Goal: Transaction & Acquisition: Purchase product/service

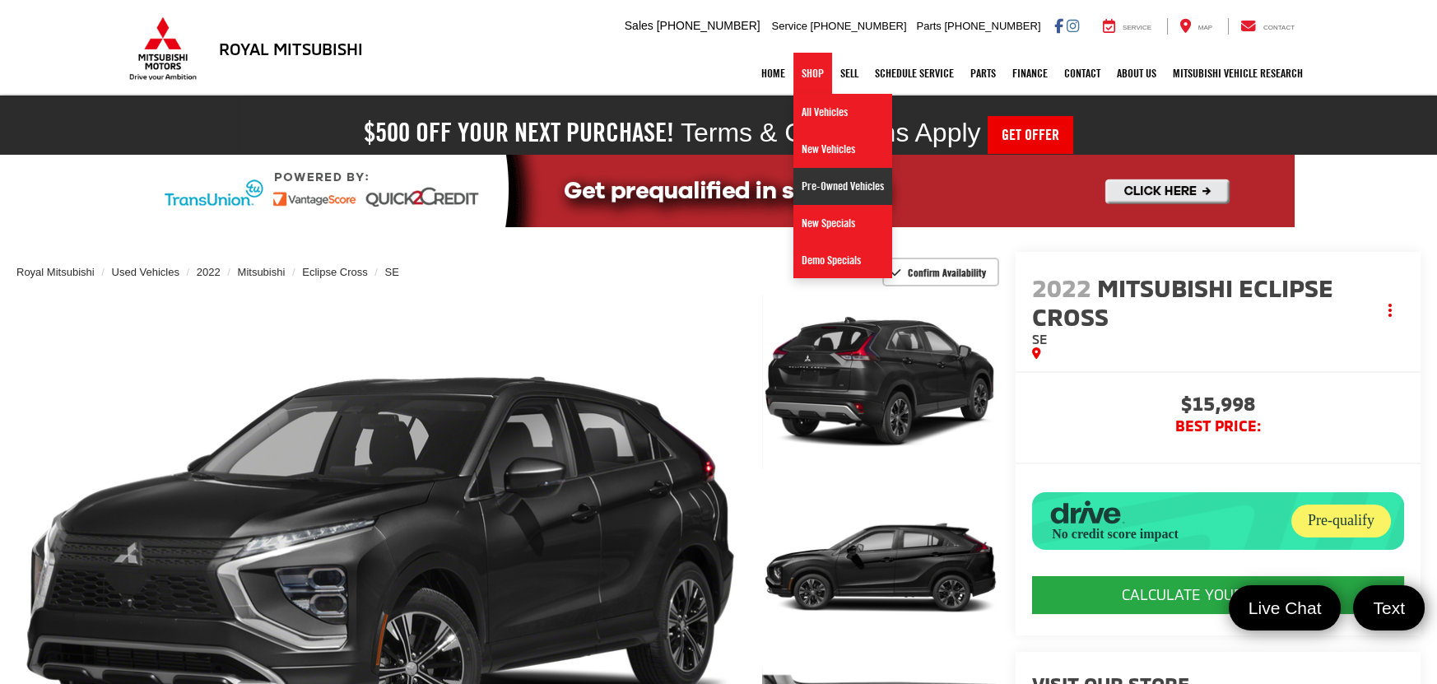
click at [851, 188] on link "Pre-Owned Vehicles" at bounding box center [842, 186] width 99 height 37
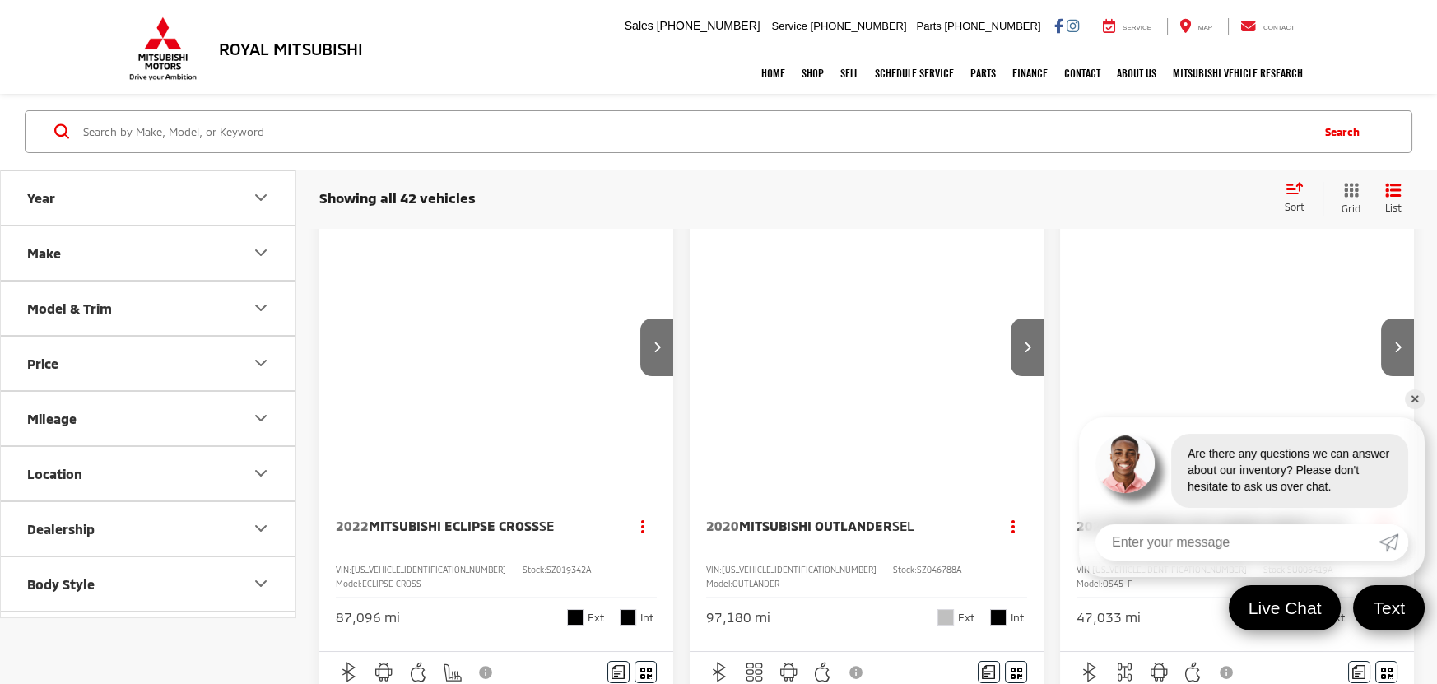
click at [1415, 398] on link "✕" at bounding box center [1415, 399] width 20 height 20
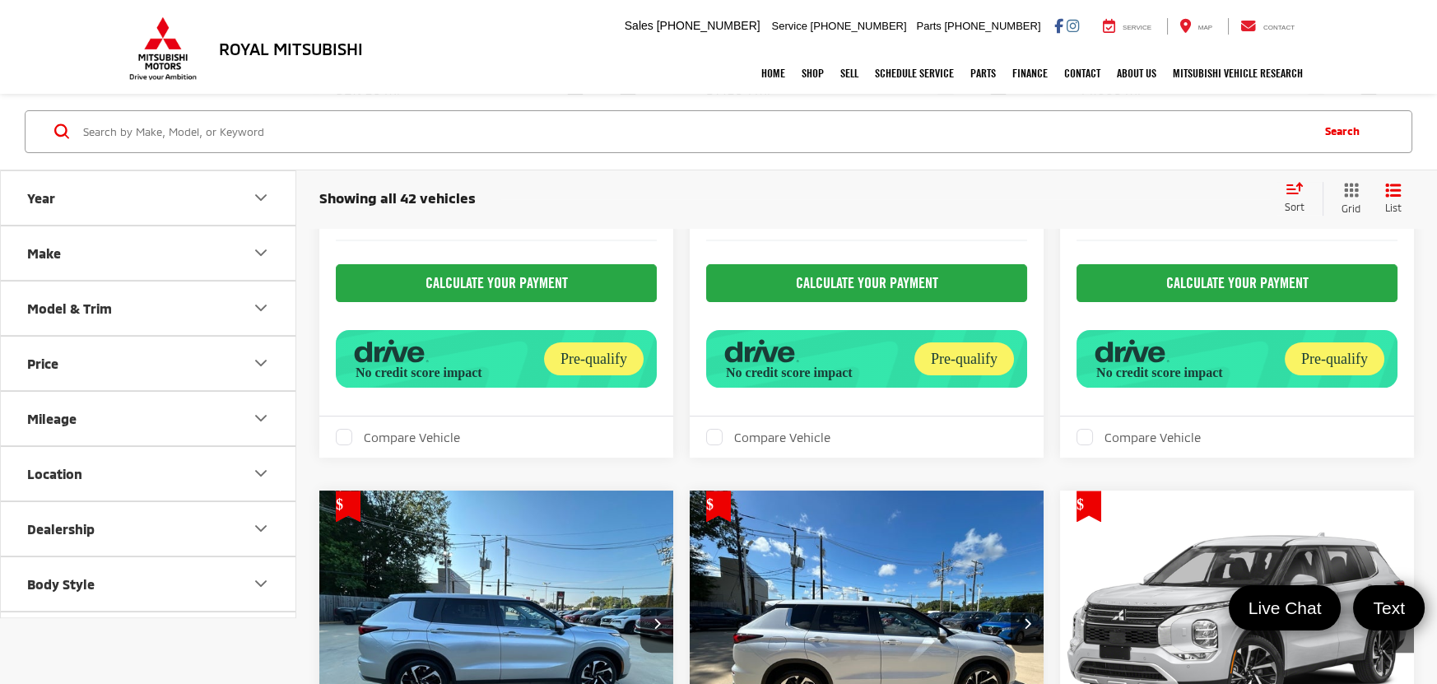
scroll to position [1466, 0]
